Goal: Find specific page/section: Find specific page/section

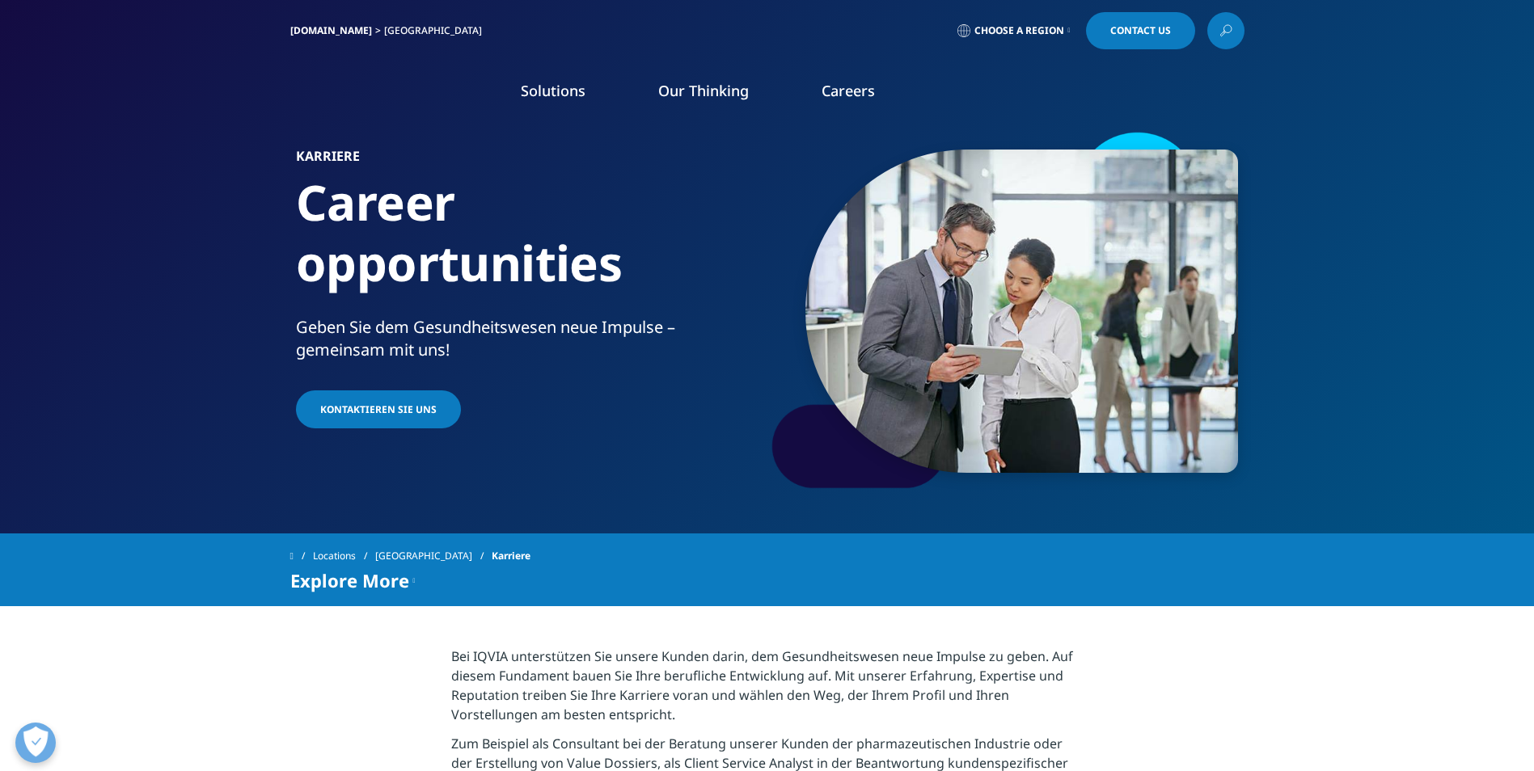
click at [1063, 23] on link "Choose a Region" at bounding box center [1014, 30] width 120 height 37
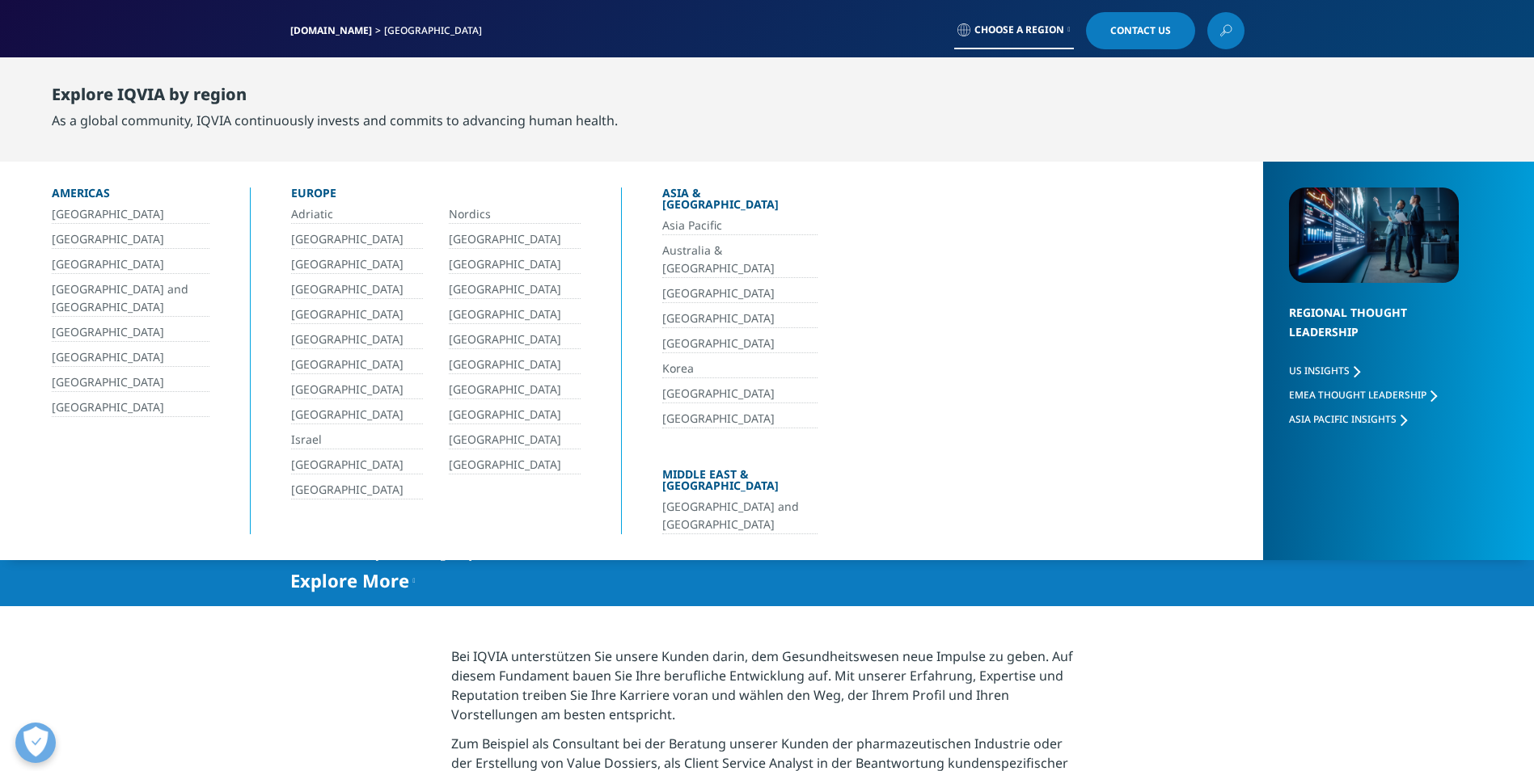
click at [327, 335] on link "[GEOGRAPHIC_DATA]" at bounding box center [357, 340] width 132 height 19
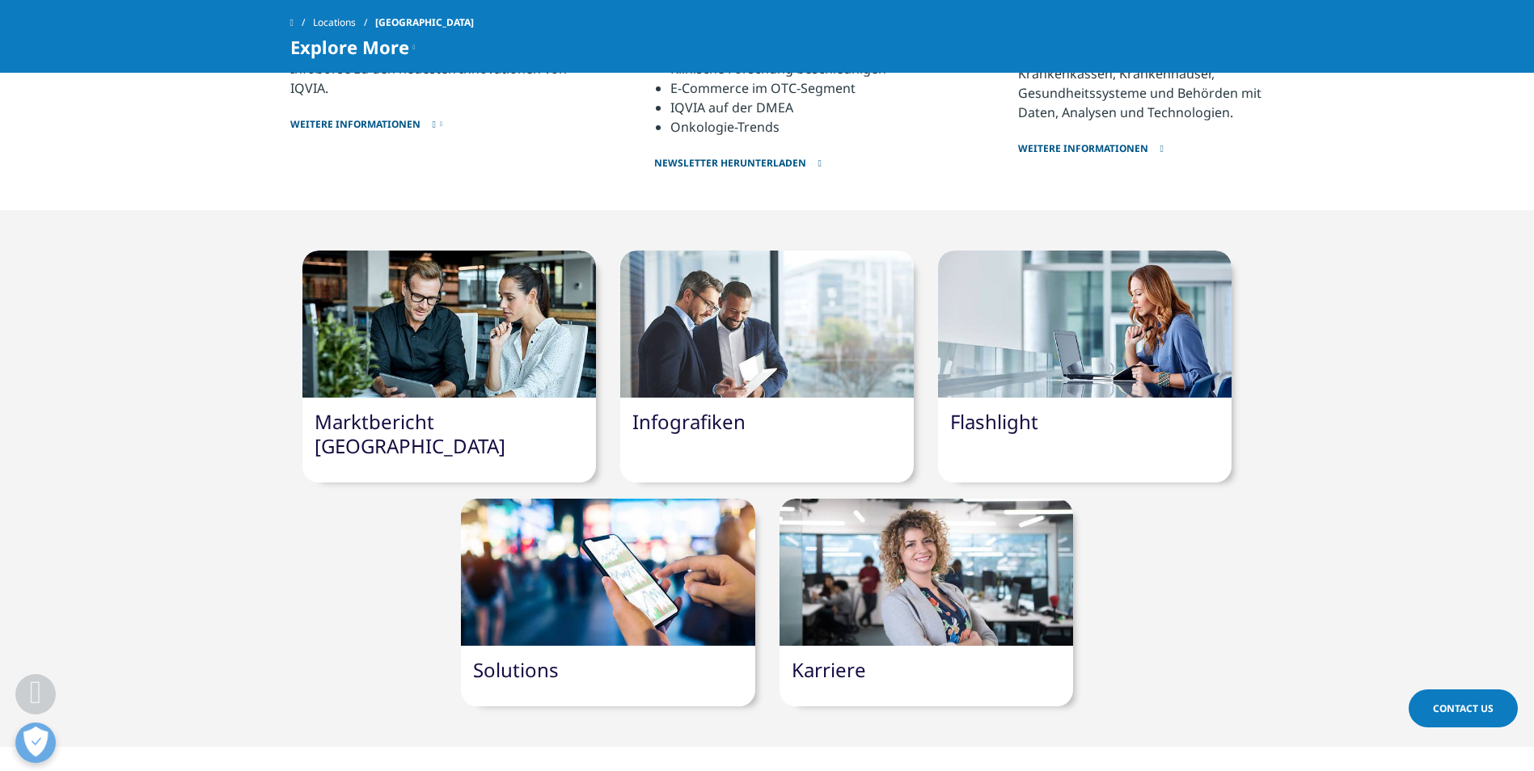
scroll to position [1213, 0]
click at [838, 645] on div "Karriere" at bounding box center [925, 675] width 293 height 61
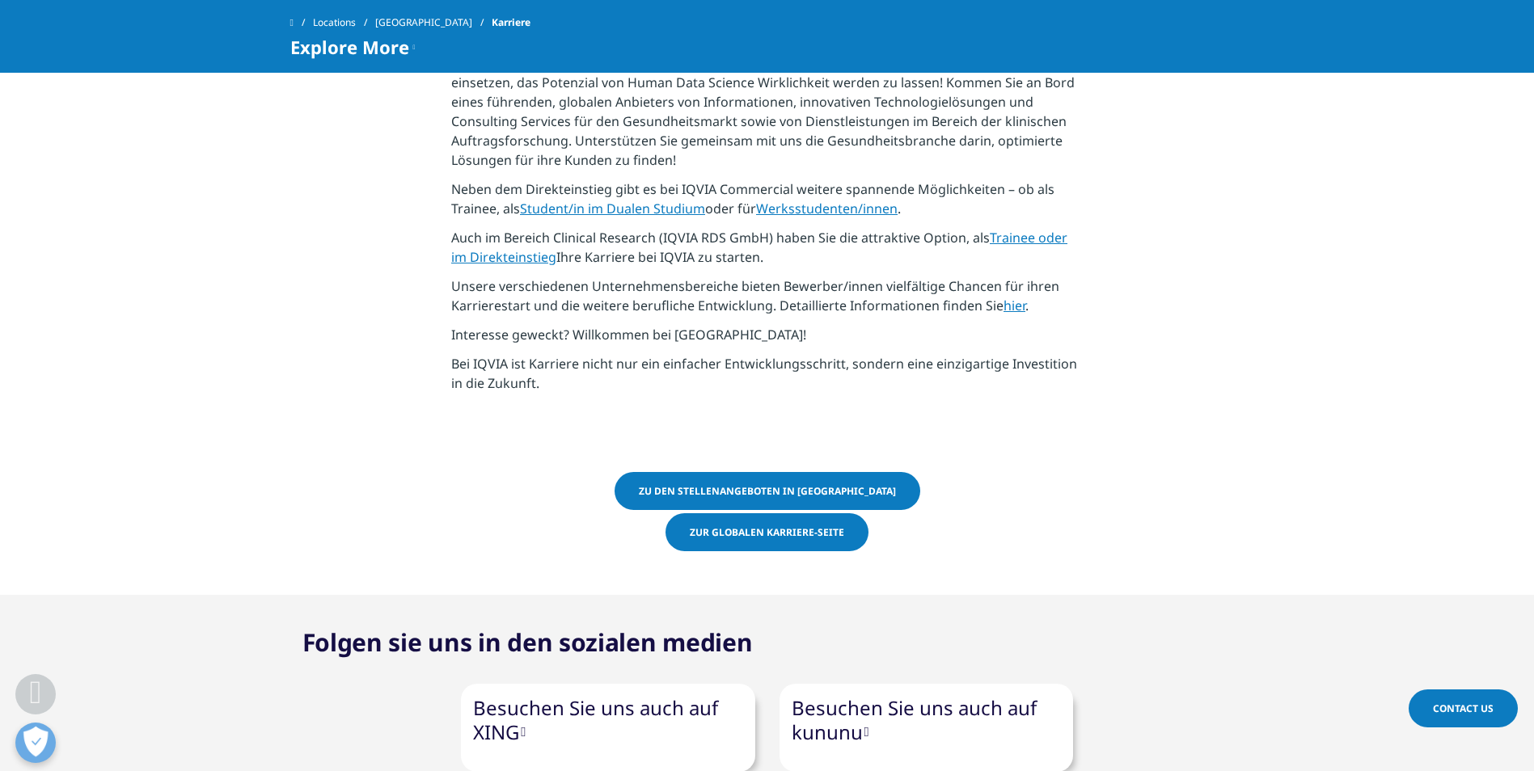
scroll to position [889, 0]
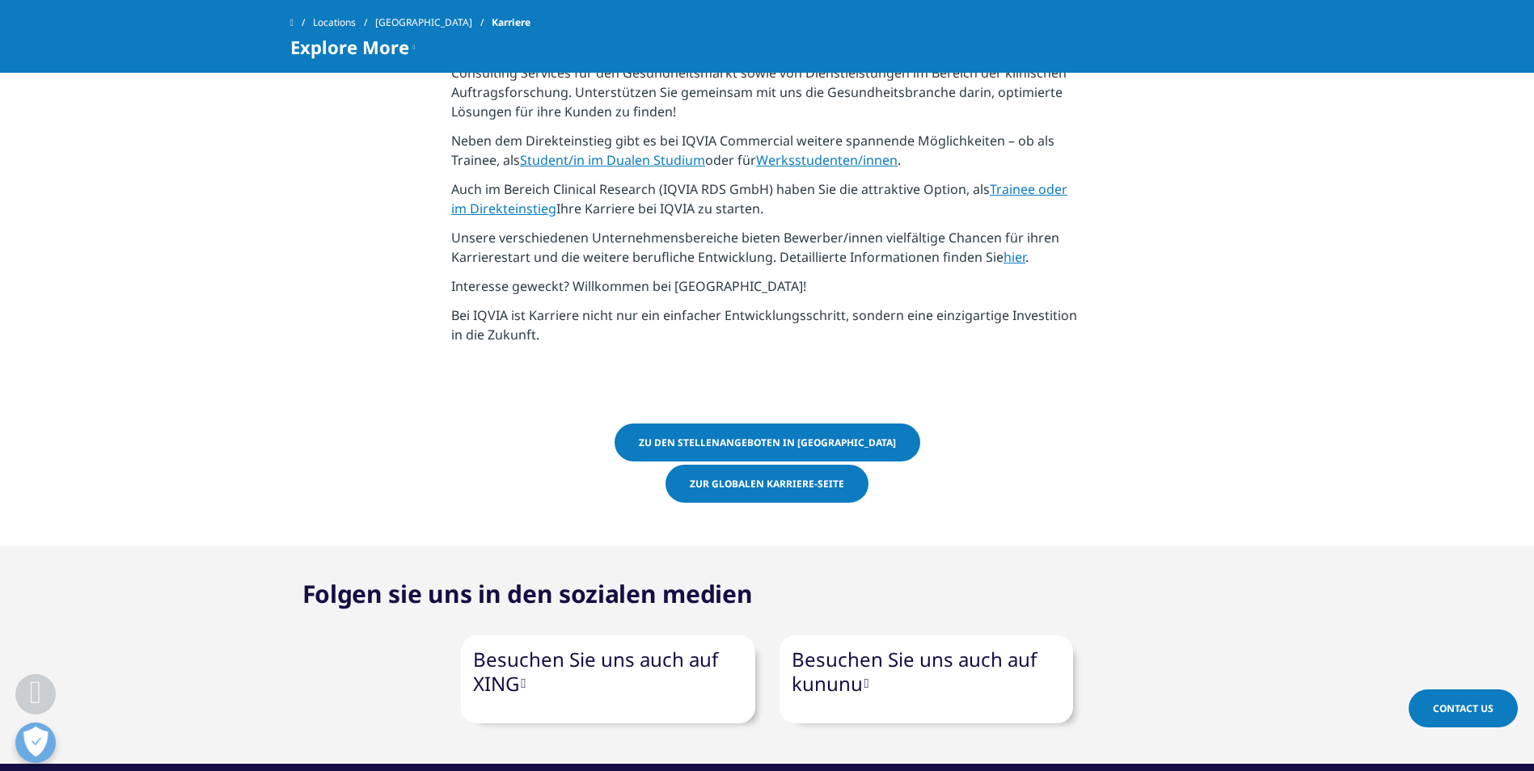
click at [708, 436] on span "Zu den Stellenangeboten in [GEOGRAPHIC_DATA]" at bounding box center [767, 443] width 257 height 14
